Goal: Information Seeking & Learning: Learn about a topic

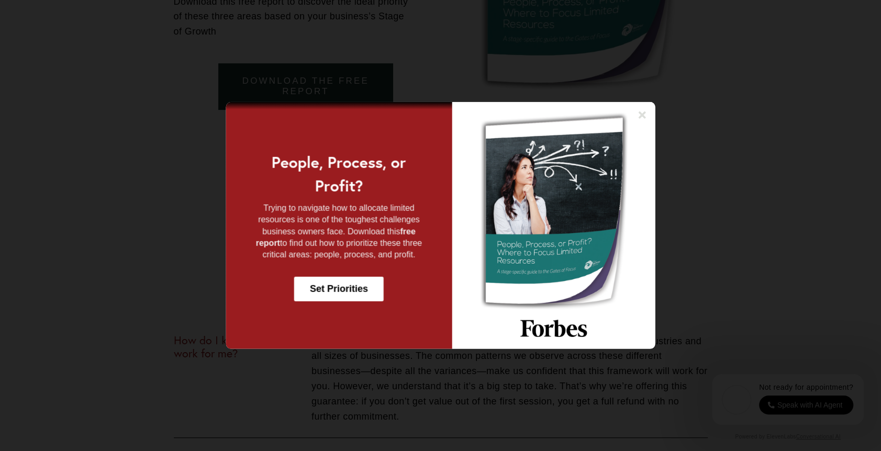
scroll to position [3769, 0]
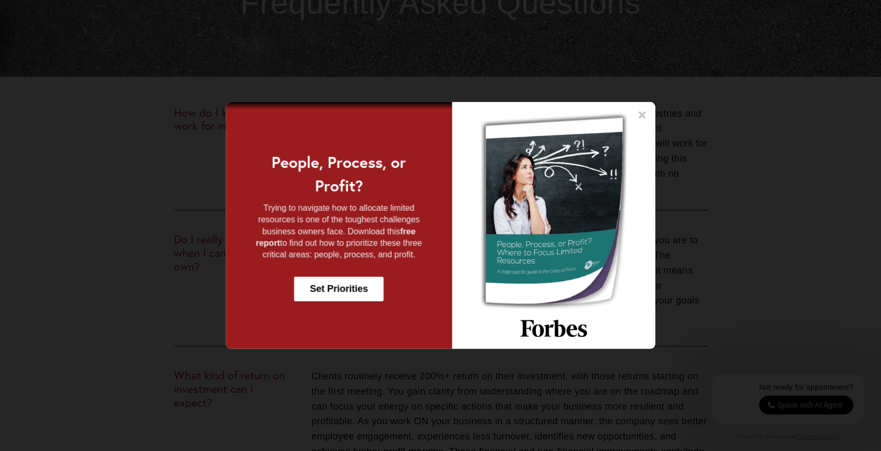
click at [644, 111] on icon at bounding box center [642, 115] width 10 height 10
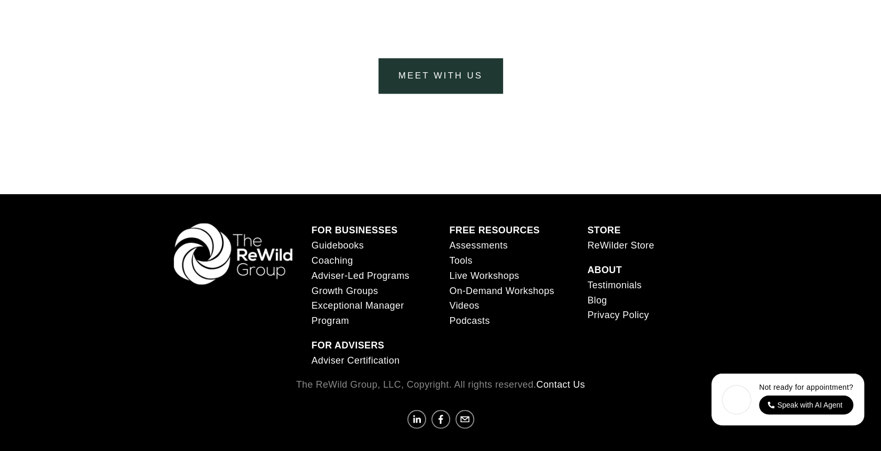
scroll to position [4268, 0]
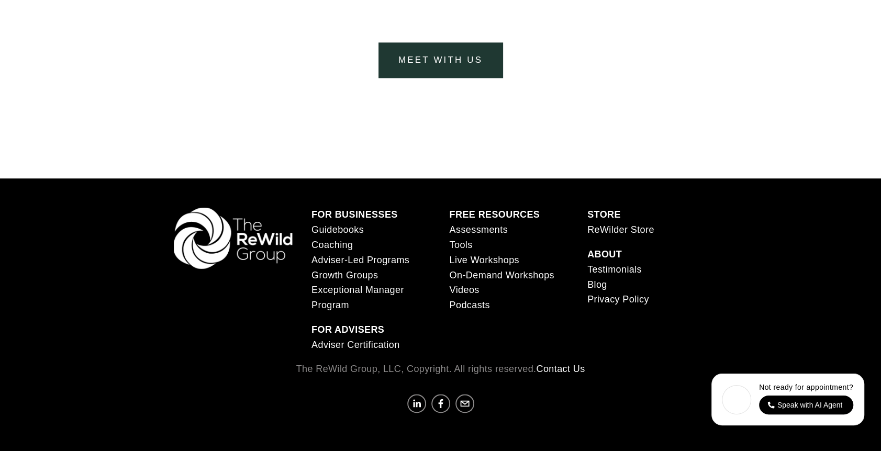
click at [342, 290] on span "Exceptional Manager Program" at bounding box center [357, 298] width 93 height 26
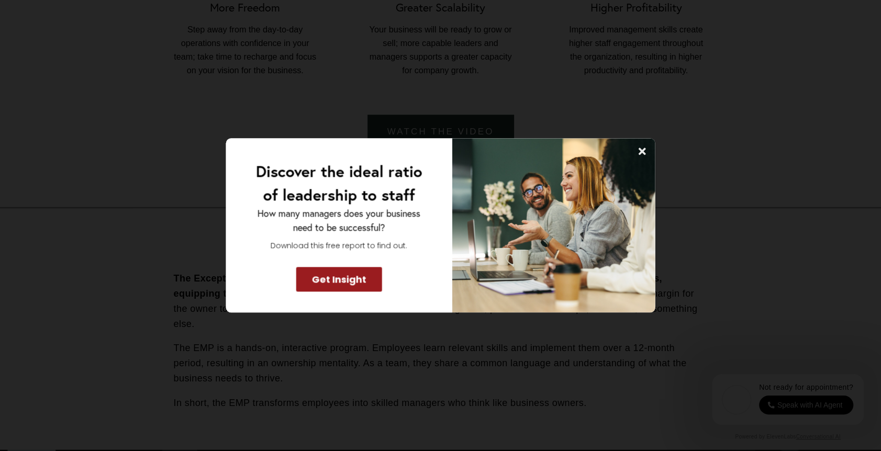
scroll to position [1152, 0]
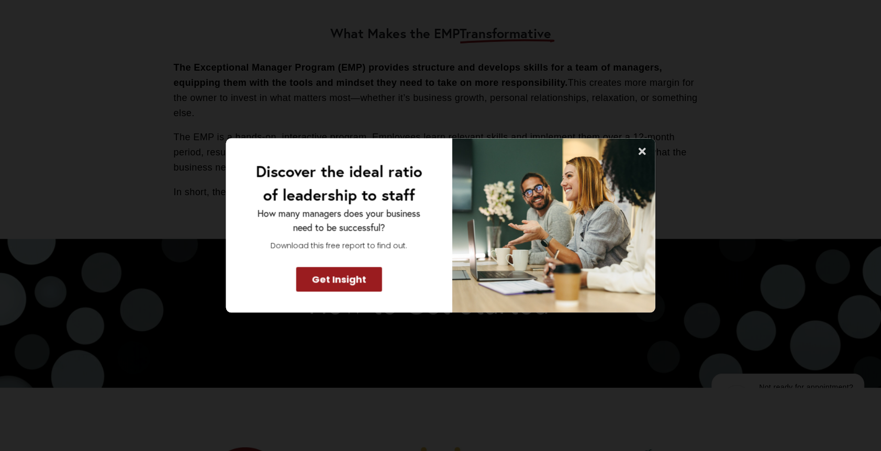
click at [644, 155] on icon at bounding box center [642, 151] width 10 height 10
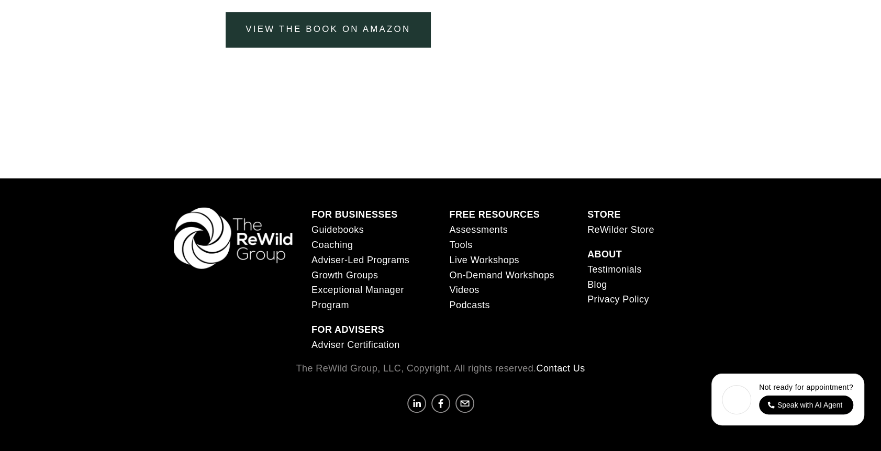
scroll to position [3605, 0]
click at [484, 231] on link "Assessments" at bounding box center [478, 229] width 58 height 15
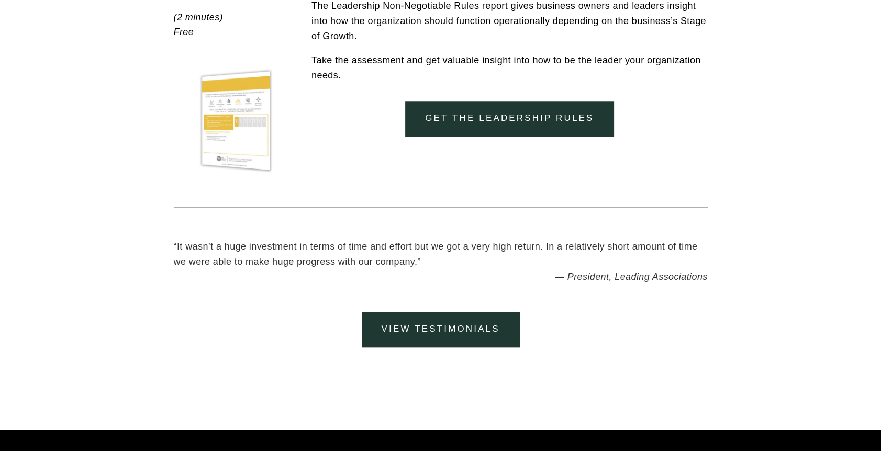
scroll to position [4283, 0]
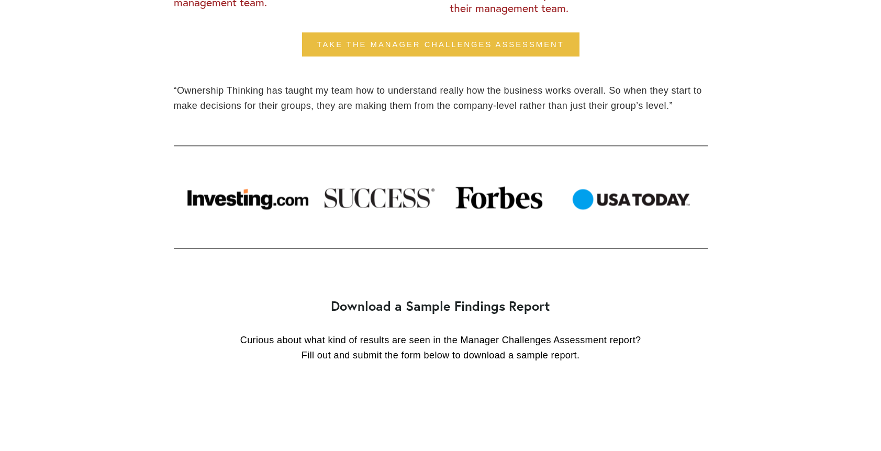
scroll to position [1099, 0]
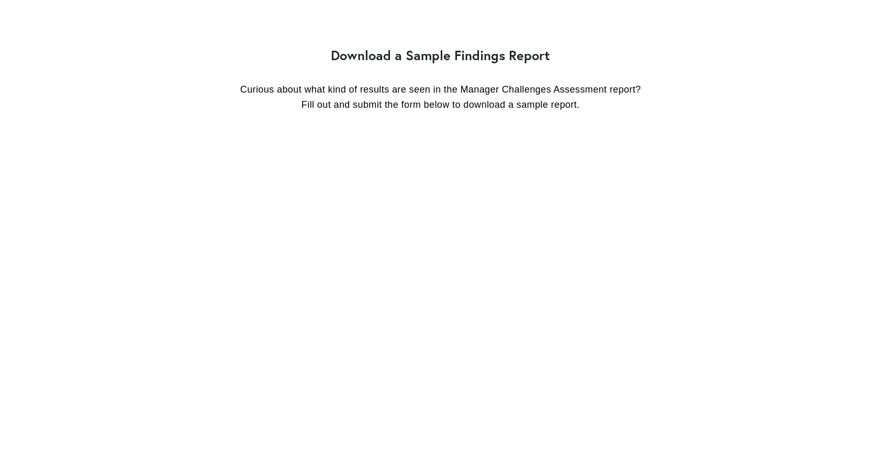
click at [404, 108] on p "Curious about what kind of results are seen in the Manager Challenges Assessmen…" at bounding box center [441, 97] width 534 height 30
